Goal: Download file/media

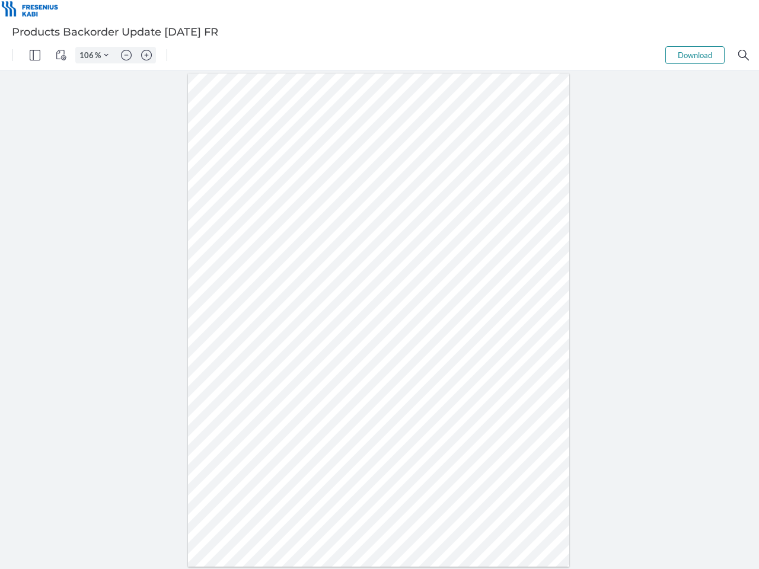
click at [35, 55] on img "Panel" at bounding box center [35, 55] width 11 height 11
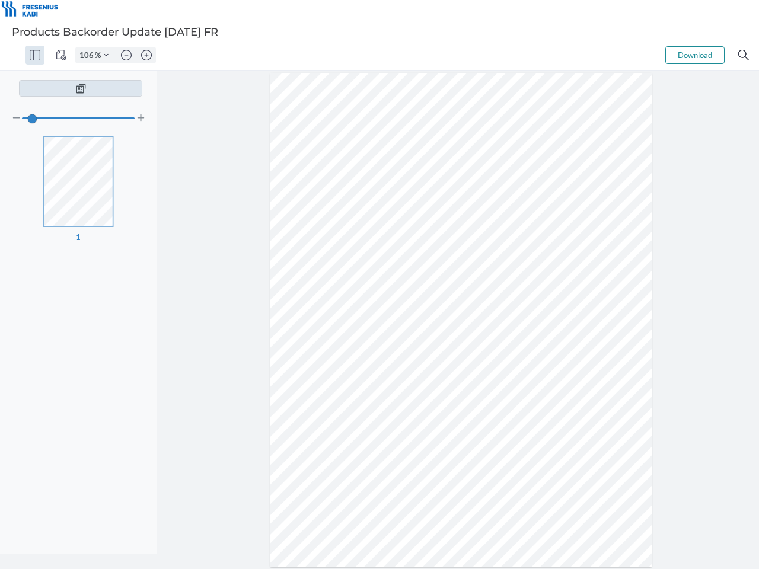
click at [61, 55] on img "View Controls" at bounding box center [61, 55] width 11 height 11
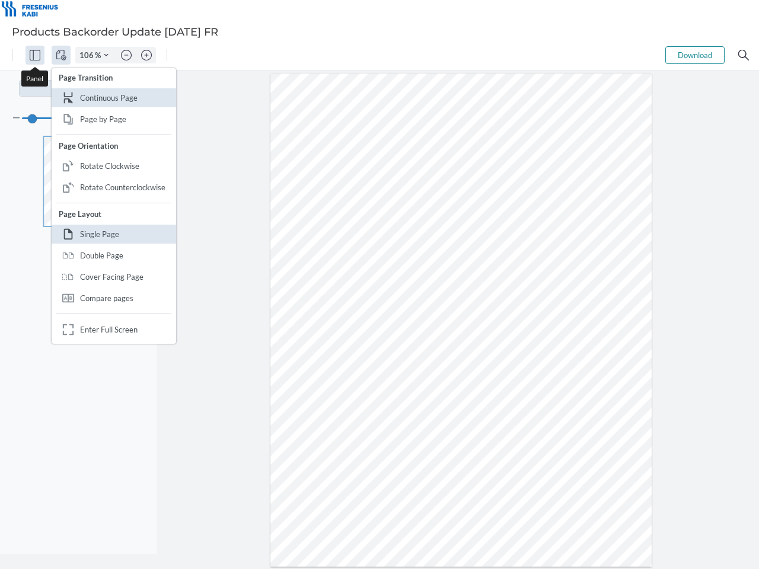
click at [88, 55] on input "106" at bounding box center [85, 55] width 19 height 11
click at [106, 55] on img "Zoom Controls" at bounding box center [106, 55] width 5 height 5
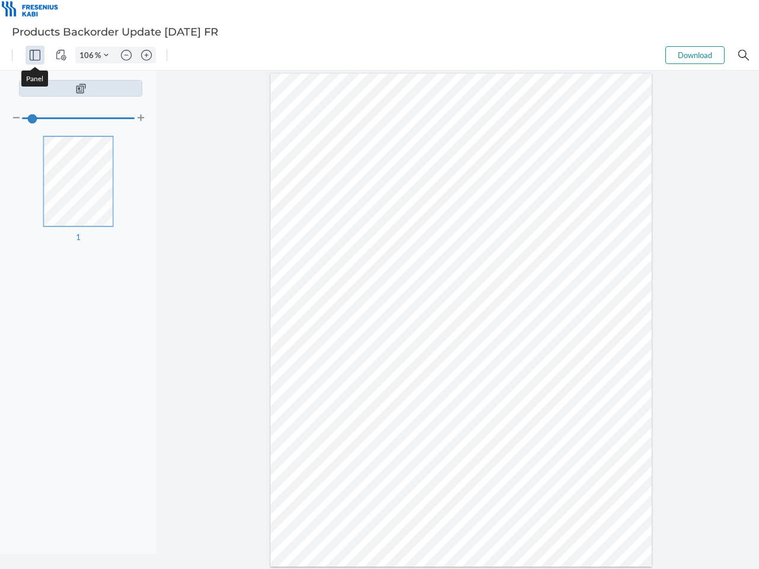
click at [126, 55] on img "Zoom out" at bounding box center [126, 55] width 11 height 11
click at [146, 55] on img "Zoom in" at bounding box center [146, 55] width 11 height 11
type input "106"
click at [695, 55] on button "Download" at bounding box center [694, 55] width 59 height 18
click at [744, 55] on img "Search" at bounding box center [743, 55] width 11 height 11
